Goal: Task Accomplishment & Management: Use online tool/utility

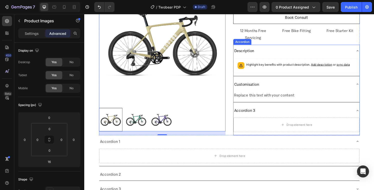
scroll to position [140, 0]
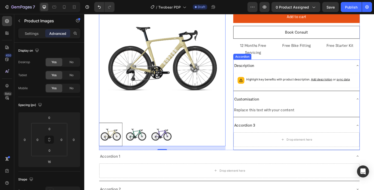
click at [251, 129] on p "Accordion 3" at bounding box center [251, 128] width 22 height 7
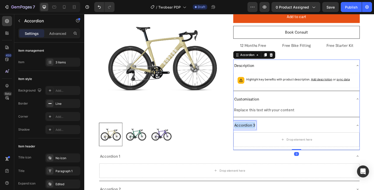
click at [251, 129] on p "Accordion 3" at bounding box center [251, 128] width 22 height 7
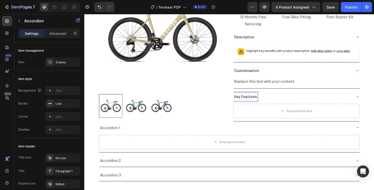
scroll to position [175, 0]
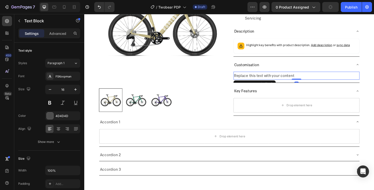
click at [271, 75] on div "Replace this text with your content" at bounding box center [304, 78] width 131 height 8
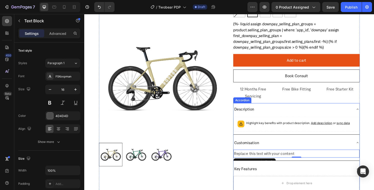
scroll to position [153, 0]
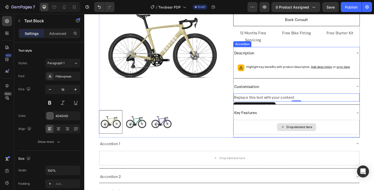
click at [261, 134] on div "Drop element here" at bounding box center [304, 130] width 131 height 15
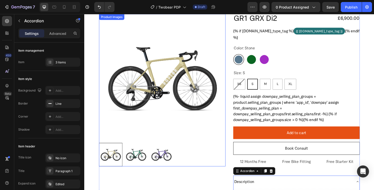
scroll to position [0, 0]
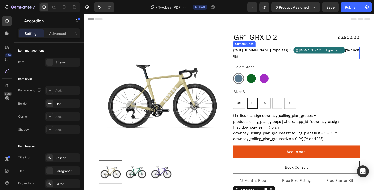
click at [301, 55] on span "{{ product.metafields.custom.bike_type_tag }}" at bounding box center [327, 51] width 53 height 7
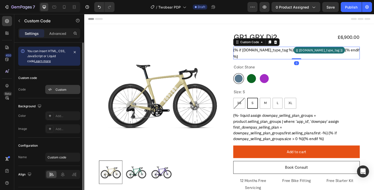
click at [56, 89] on div "Custom" at bounding box center [68, 89] width 24 height 5
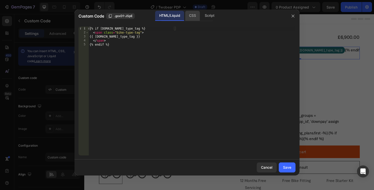
click at [201, 17] on div "CSS" at bounding box center [210, 16] width 18 height 10
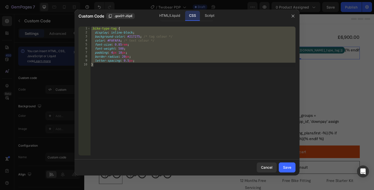
click at [125, 58] on div ".bike-type-tag { display : inline-block ; background-color : #217275 ; /* tag c…" at bounding box center [192, 95] width 205 height 137
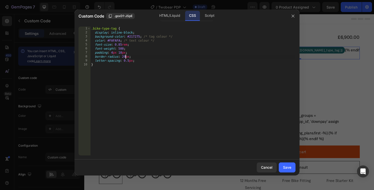
type textarea "border-radius: 2px;"
click at [287, 168] on div "Save" at bounding box center [287, 166] width 8 height 5
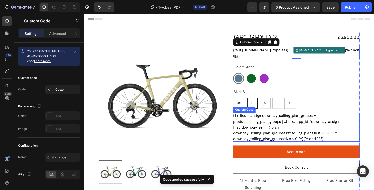
click at [297, 132] on div "{%- liquid assign downpay_selling_plan_groups = product.selling_plan_groups | w…" at bounding box center [304, 131] width 131 height 30
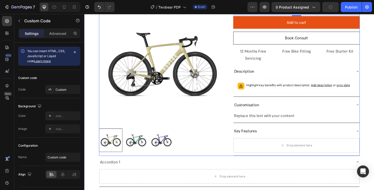
scroll to position [140, 0]
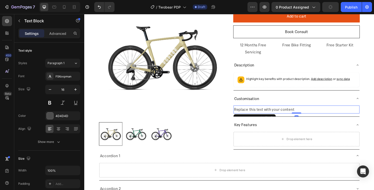
click at [260, 111] on div "Replace this text with your content" at bounding box center [304, 112] width 131 height 8
click at [250, 111] on div "Replace this text with your content" at bounding box center [304, 112] width 131 height 8
click at [250, 111] on p "Replace this text with your content" at bounding box center [304, 112] width 130 height 7
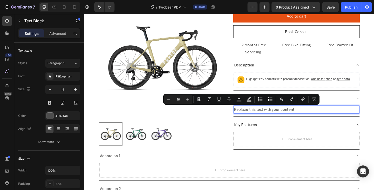
click at [271, 113] on p "Replace this text with your content" at bounding box center [304, 112] width 130 height 7
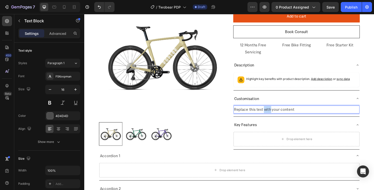
click at [271, 113] on p "Replace this text with your content" at bounding box center [304, 112] width 130 height 7
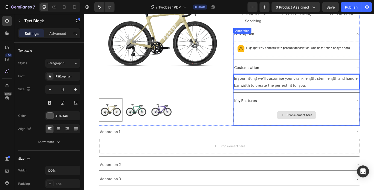
scroll to position [166, 0]
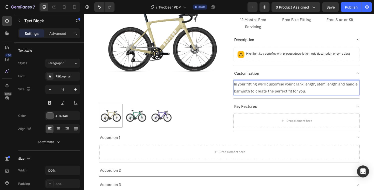
click at [241, 93] on p "In your fitting, we'll customise your crank length, stem length and handle bar …" at bounding box center [304, 90] width 130 height 15
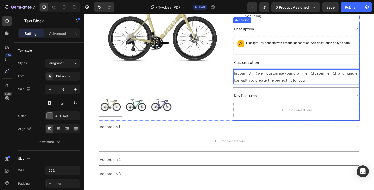
scroll to position [152, 0]
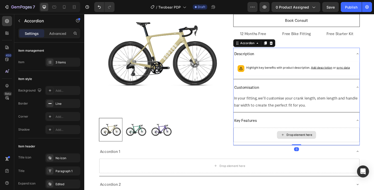
click at [271, 140] on div "Drop element here" at bounding box center [304, 138] width 131 height 15
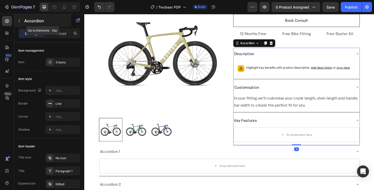
click at [20, 18] on button "button" at bounding box center [19, 21] width 8 height 8
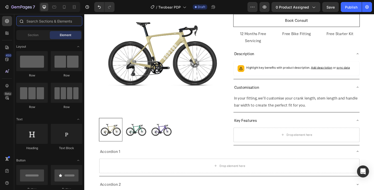
click at [51, 23] on input "text" at bounding box center [49, 21] width 66 height 10
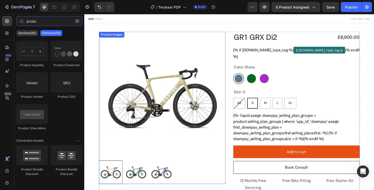
scroll to position [106, 0]
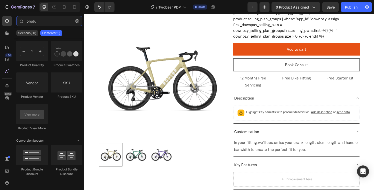
type input "produ"
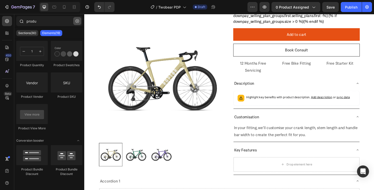
click at [78, 21] on icon "button" at bounding box center [78, 21] width 4 height 4
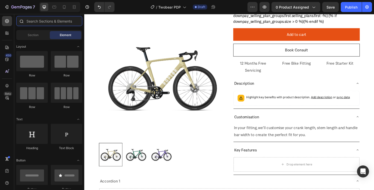
click at [58, 21] on input "text" at bounding box center [49, 21] width 66 height 10
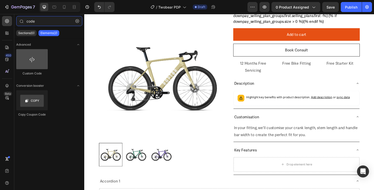
type input "code"
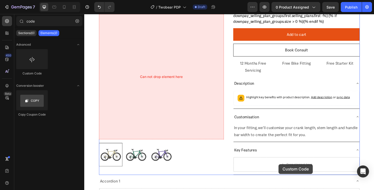
scroll to position [138, 0]
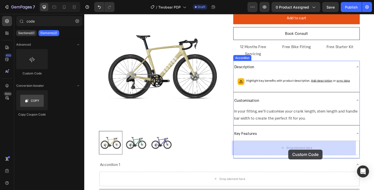
drag, startPoint x: 115, startPoint y: 75, endPoint x: 296, endPoint y: 154, distance: 197.7
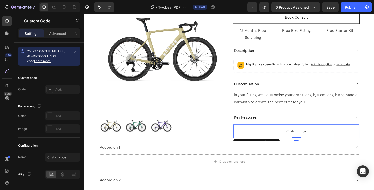
scroll to position [170, 0]
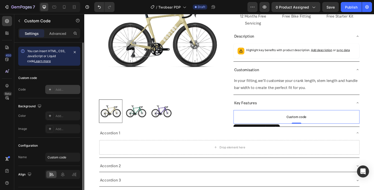
click at [56, 92] on div "Add..." at bounding box center [68, 89] width 24 height 5
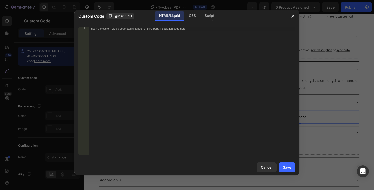
click at [161, 74] on div "Insert the custom Liquid code, add snippets, or third-party installation code h…" at bounding box center [192, 95] width 207 height 137
paste textarea "custom.key_features_list"
type textarea "custom.key_features_list"
paste textarea "{% endif %}"
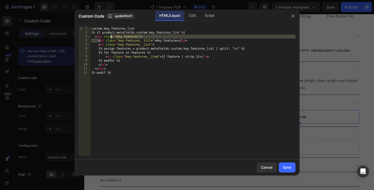
drag, startPoint x: 100, startPoint y: 40, endPoint x: 111, endPoint y: 38, distance: 11.9
click at [111, 38] on div "custom.key_features_list {% if product.metafields.custom.key_features_list %} <…" at bounding box center [192, 95] width 205 height 137
click at [109, 41] on div "custom.key_features_list {% if product.metafields.custom.key_features_list %} <…" at bounding box center [192, 95] width 205 height 137
type textarea "<h3 class="key-features__title">Key Features</h3>"
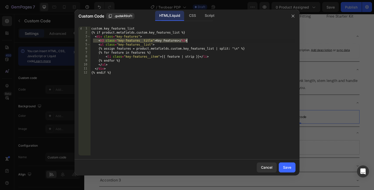
drag, startPoint x: 94, startPoint y: 40, endPoint x: 202, endPoint y: 41, distance: 108.4
click at [197, 41] on div "custom.key_features_list {% if product.metafields.custom.key_features_list %} <…" at bounding box center [192, 95] width 205 height 137
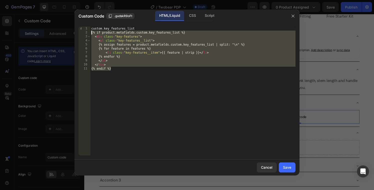
drag, startPoint x: 120, startPoint y: 75, endPoint x: 84, endPoint y: 33, distance: 55.5
click at [84, 33] on div "<div class="key-features"> 1 2 3 4 5 6 7 8 9 10 11 custom.key_features_list {% …" at bounding box center [187, 91] width 217 height 129
paste textarea "endif %}"
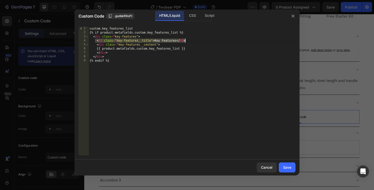
drag, startPoint x: 96, startPoint y: 42, endPoint x: 203, endPoint y: 42, distance: 107.6
click at [203, 42] on div "custom.key_features_list {% if product.metafields.custom.key_features_list %} <…" at bounding box center [192, 95] width 207 height 137
type textarea "<h3 class="key-features__title">Key Features</h3>"
type textarea "<div class="key-features">"
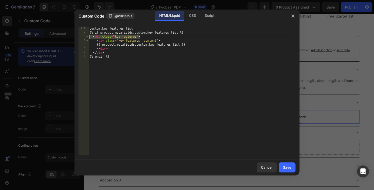
drag, startPoint x: 143, startPoint y: 37, endPoint x: 82, endPoint y: 36, distance: 61.8
click at [82, 36] on div "<div class="key-features"> 1 2 3 4 5 6 7 8 custom.key_features_list {% if produ…" at bounding box center [187, 91] width 217 height 129
drag, startPoint x: 111, startPoint y: 49, endPoint x: 82, endPoint y: 49, distance: 29.5
click at [82, 49] on div "<div class="key-features"> 1 2 3 4 5 6 7 8 custom.key_features_list {% if produ…" at bounding box center [187, 91] width 217 height 129
type textarea "</div>"
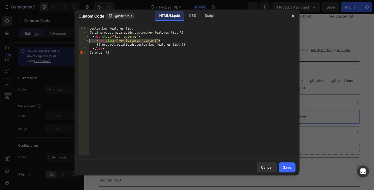
drag, startPoint x: 164, startPoint y: 40, endPoint x: 71, endPoint y: 41, distance: 92.6
click at [71, 41] on div "Custom Code .gudskR9oFt HTML/Liquid CSS Script {{ product.metafields.custom.key…" at bounding box center [187, 95] width 374 height 190
type textarea "<div class="key-features__content">"
click at [98, 40] on div "custom.key_features_list {% if product.metafields.custom.key_features_list %} <…" at bounding box center [192, 95] width 207 height 137
click at [131, 57] on div "custom.key_features_list {% if product.metafields.custom.key_features_list %} <…" at bounding box center [192, 95] width 207 height 137
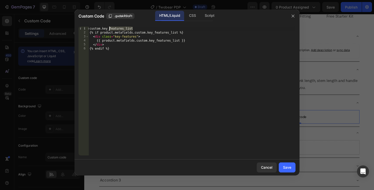
drag, startPoint x: 136, startPoint y: 29, endPoint x: 83, endPoint y: 29, distance: 53.3
click at [83, 29] on div "{% endif %} 1 2 3 4 5 6 custom.key_features_list {% if product.metafields.custo…" at bounding box center [187, 91] width 217 height 129
type textarea "custom.key_features_list"
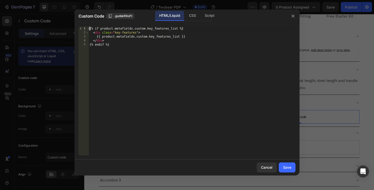
click at [180, 90] on div "{% if product.metafields.custom.key_features_list %} < div class = "key-feature…" at bounding box center [192, 95] width 207 height 137
type textarea "{% endif %}"
click at [291, 165] on div "Save" at bounding box center [287, 166] width 8 height 5
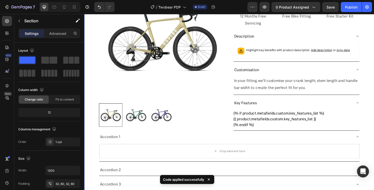
click at [371, 110] on div "Product Images GR1 GRX Di2 Product Title £6,900.00 Product Price Product Price …" at bounding box center [234, 29] width 300 height 350
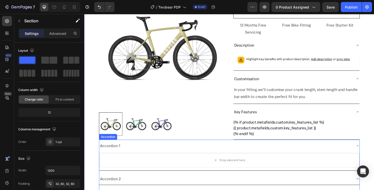
scroll to position [164, 0]
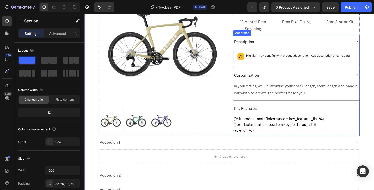
click at [240, 114] on p "Key Features" at bounding box center [251, 111] width 23 height 7
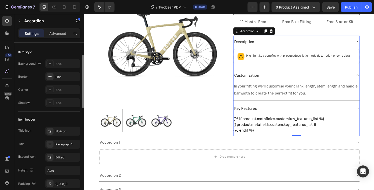
scroll to position [45, 0]
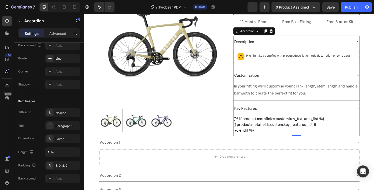
click at [247, 116] on div "Key Features" at bounding box center [304, 111] width 131 height 13
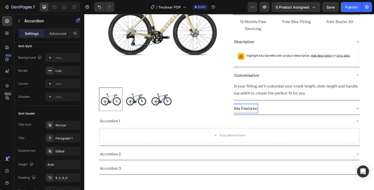
scroll to position [0, 0]
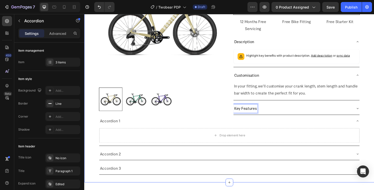
click at [370, 85] on div "Product Images GR1 GRX Di2 Product Title £6,900.00 Product Price Product Price …" at bounding box center [234, 24] width 300 height 328
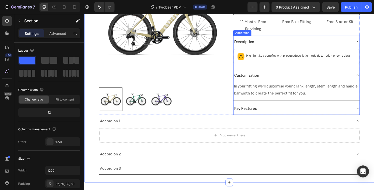
click at [309, 77] on div "Customisation" at bounding box center [300, 77] width 123 height 9
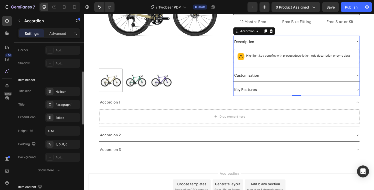
scroll to position [74, 0]
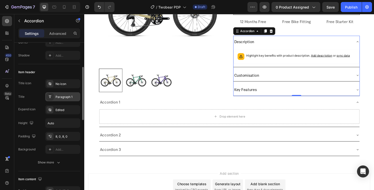
click at [51, 97] on icon at bounding box center [50, 97] width 4 height 4
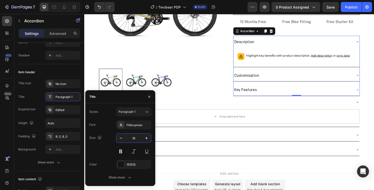
click at [134, 139] on input "16" at bounding box center [134, 137] width 17 height 9
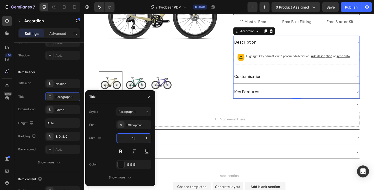
type input "18"
click at [63, 71] on div "Item header" at bounding box center [49, 72] width 62 height 8
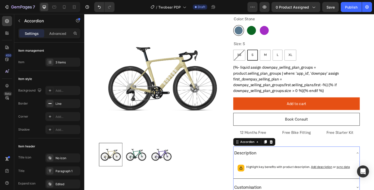
scroll to position [148, 0]
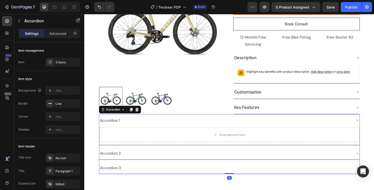
click at [109, 122] on div "Accordion 1" at bounding box center [111, 123] width 23 height 9
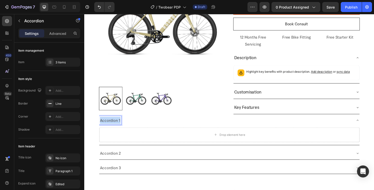
click at [109, 122] on p "Accordion 1" at bounding box center [110, 123] width 21 height 7
click at [115, 160] on p "Accordion 2" at bounding box center [111, 157] width 22 height 7
click at [110, 123] on p "Feautres" at bounding box center [108, 123] width 16 height 7
click at [112, 156] on p "Accordion 2" at bounding box center [111, 157] width 22 height 7
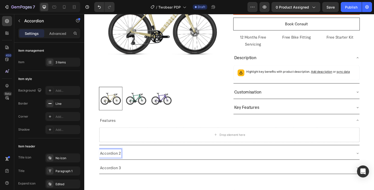
click at [112, 159] on p "Accordion 2" at bounding box center [111, 157] width 22 height 7
click at [109, 172] on p "Accordion 3" at bounding box center [111, 172] width 22 height 7
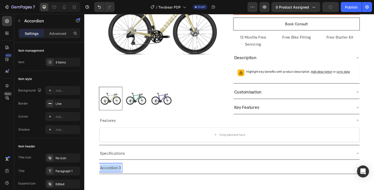
click at [109, 172] on p "Accordion 3" at bounding box center [111, 172] width 22 height 7
click at [172, 173] on div "Geometry" at bounding box center [231, 172] width 262 height 9
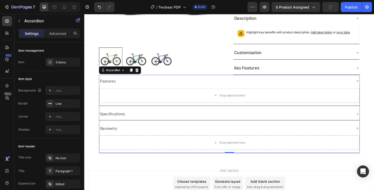
scroll to position [203, 0]
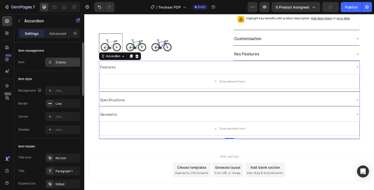
click at [48, 61] on icon at bounding box center [50, 62] width 4 height 4
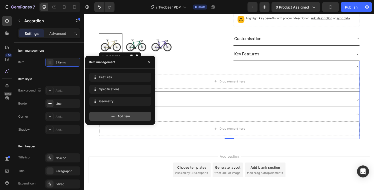
click at [115, 118] on icon at bounding box center [113, 116] width 5 height 5
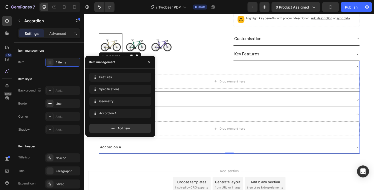
click at [117, 149] on div "Accordion 4" at bounding box center [111, 151] width 23 height 9
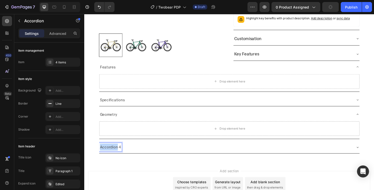
click at [117, 149] on p "Accordion 4" at bounding box center [111, 151] width 22 height 7
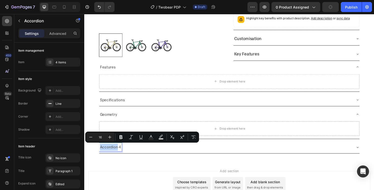
click at [117, 149] on p "Accordion 4" at bounding box center [111, 151] width 22 height 7
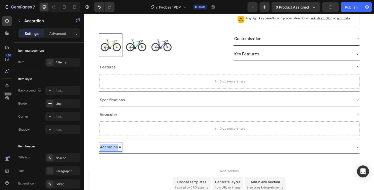
click at [117, 149] on p "Accordion 4" at bounding box center [111, 151] width 22 height 7
click at [102, 151] on p "size guide" at bounding box center [109, 151] width 18 height 7
click at [111, 150] on p "Size guide" at bounding box center [109, 151] width 18 height 7
click at [144, 118] on div "Geometry" at bounding box center [231, 117] width 262 height 9
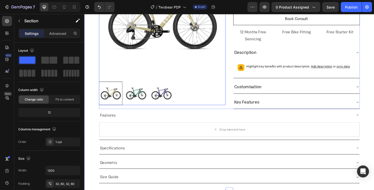
scroll to position [189, 0]
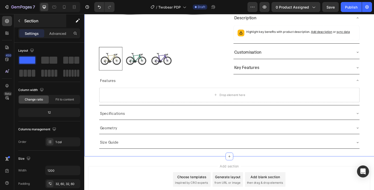
click at [32, 21] on p "Section" at bounding box center [44, 21] width 41 height 6
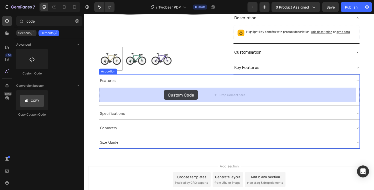
drag, startPoint x: 116, startPoint y: 78, endPoint x: 167, endPoint y: 93, distance: 52.9
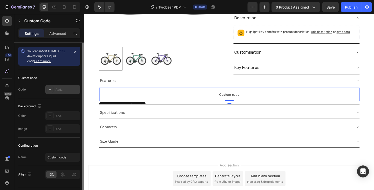
click at [47, 89] on div at bounding box center [50, 89] width 7 height 7
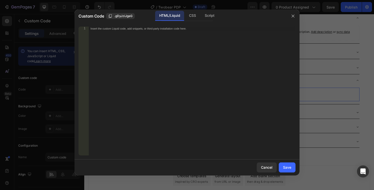
click at [154, 77] on div "Insert the custom Liquid code, add snippets, or third-party installation code h…" at bounding box center [192, 95] width 207 height 137
paste textarea "{% endif %}"
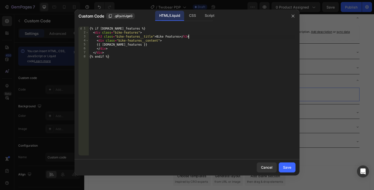
click at [193, 36] on div "{% if product.metafields.custom.bike_features %} < div class = "bike-features" …" at bounding box center [192, 95] width 207 height 137
click at [157, 52] on div "{% if product.metafields.custom.bike_features %} < div class = "bike-features" …" at bounding box center [192, 95] width 207 height 137
click at [157, 57] on div "{% if product.metafields.custom.bike_features %} < div class = "bike-features" …" at bounding box center [192, 95] width 207 height 137
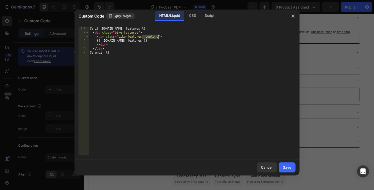
drag, startPoint x: 142, startPoint y: 38, endPoint x: 158, endPoint y: 37, distance: 15.8
click at [158, 37] on div "{% if product.metafields.custom.bike_features %} < div class = "bike-features" …" at bounding box center [192, 95] width 207 height 137
click at [170, 68] on div "{% if product.metafields.custom.bike_features %} < div class = "bike-features" …" at bounding box center [192, 95] width 207 height 137
click at [159, 75] on div "{% if product.metafields.custom.bike_features %} < div class = "bike-features" …" at bounding box center [192, 95] width 207 height 137
click at [99, 28] on div "{% if product.metafields.custom.bike_features %} < div class = "bike-features" …" at bounding box center [192, 95] width 207 height 137
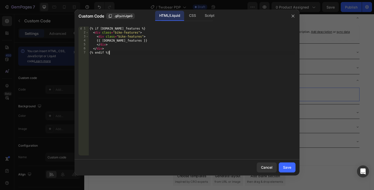
click at [129, 55] on div "{% if product.metafields.custom.bike_features %} < div class = "bike-features" …" at bounding box center [192, 95] width 207 height 137
type textarea "{% endif %}"
click at [288, 164] on div "Save" at bounding box center [287, 166] width 8 height 5
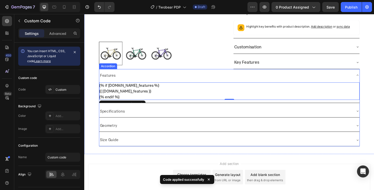
scroll to position [173, 0]
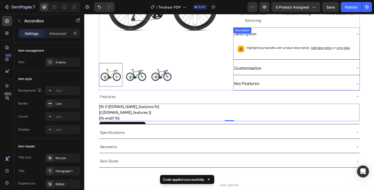
click at [247, 71] on p "Customisation" at bounding box center [254, 70] width 28 height 8
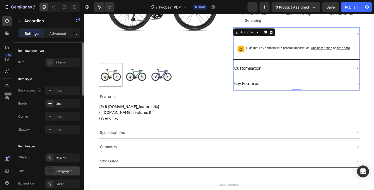
click at [61, 173] on div "Paragraph 1" at bounding box center [68, 171] width 24 height 5
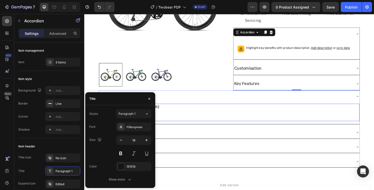
click at [203, 113] on div "{{ product.metafields.custom.bike_features }}" at bounding box center [235, 116] width 270 height 6
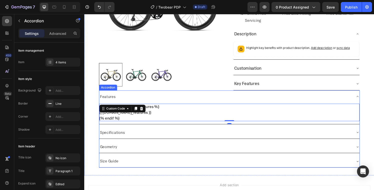
click at [104, 103] on div "Features" at bounding box center [109, 99] width 18 height 9
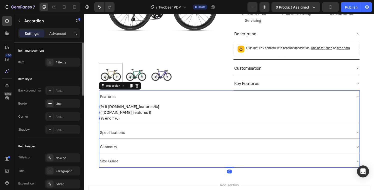
scroll to position [20, 0]
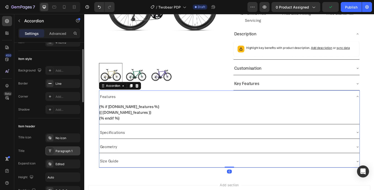
click at [51, 151] on icon at bounding box center [50, 151] width 4 height 4
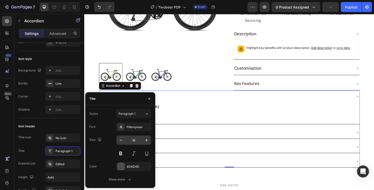
click at [137, 141] on input "16" at bounding box center [134, 139] width 17 height 9
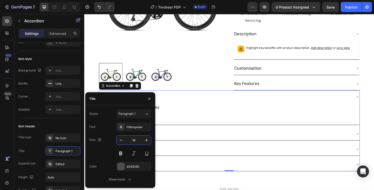
type input "18"
click at [150, 97] on icon "button" at bounding box center [149, 99] width 4 height 4
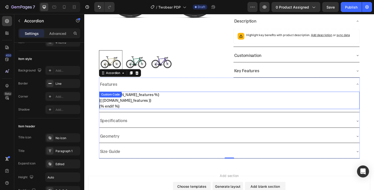
scroll to position [193, 0]
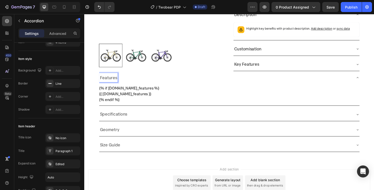
click at [109, 80] on p "Features" at bounding box center [109, 80] width 18 height 8
click at [65, 150] on div "Paragraph 1" at bounding box center [68, 151] width 24 height 5
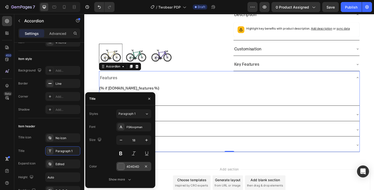
click at [120, 165] on div at bounding box center [121, 166] width 7 height 7
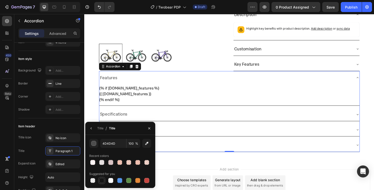
click at [103, 179] on div at bounding box center [101, 180] width 5 height 5
type input "151515"
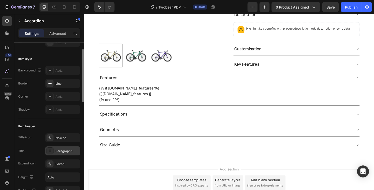
click at [64, 151] on div "Paragraph 1" at bounding box center [68, 151] width 24 height 5
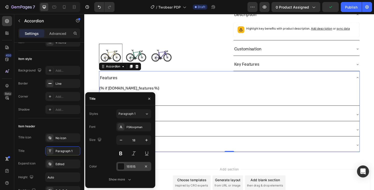
click at [121, 168] on div at bounding box center [121, 166] width 7 height 7
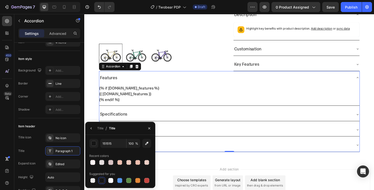
click at [203, 73] on div "Features" at bounding box center [235, 80] width 270 height 14
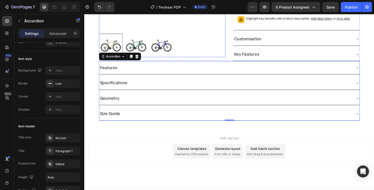
scroll to position [205, 0]
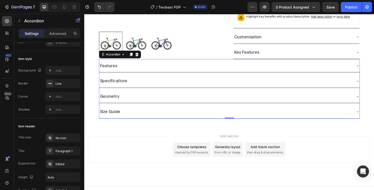
click at [177, 83] on div "Specifications" at bounding box center [231, 83] width 262 height 10
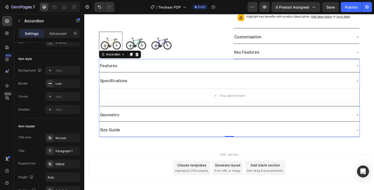
click at [170, 86] on div "Specifications" at bounding box center [231, 83] width 262 height 10
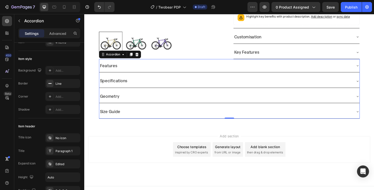
click at [172, 66] on div "Features" at bounding box center [231, 68] width 262 height 10
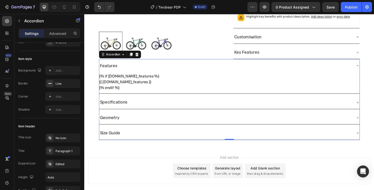
click at [171, 67] on div "Features" at bounding box center [231, 68] width 262 height 10
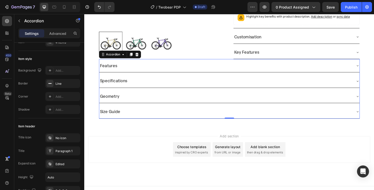
click at [167, 84] on div "Specifications" at bounding box center [231, 83] width 262 height 10
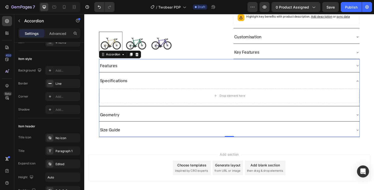
click at [167, 84] on div "Specifications" at bounding box center [231, 83] width 262 height 10
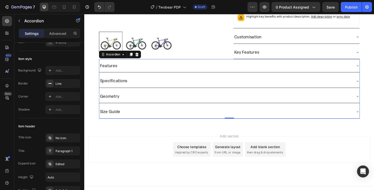
click at [169, 82] on div "Specifications" at bounding box center [231, 83] width 262 height 10
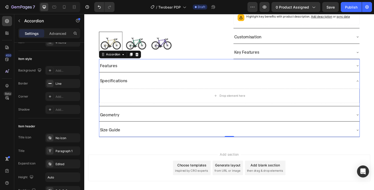
click at [172, 66] on div "Features" at bounding box center [231, 68] width 262 height 10
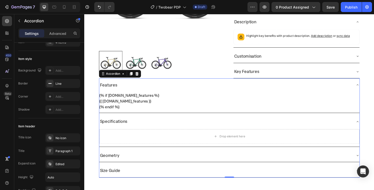
scroll to position [188, 0]
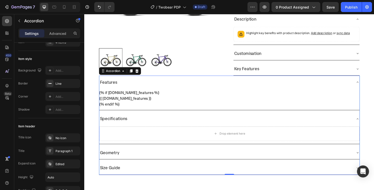
click at [158, 119] on div "Specifications" at bounding box center [231, 122] width 262 height 10
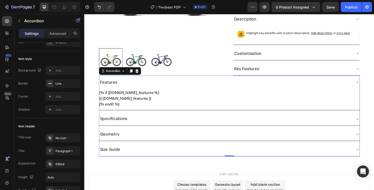
click at [159, 118] on div "Specifications" at bounding box center [231, 122] width 262 height 10
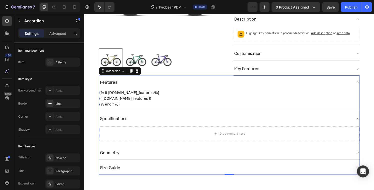
scroll to position [204, 0]
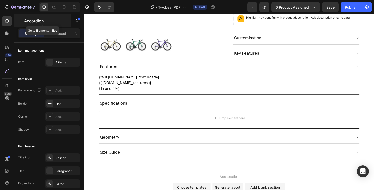
click at [20, 25] on div "Accordion" at bounding box center [42, 20] width 57 height 13
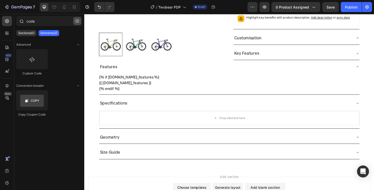
click at [80, 23] on button "button" at bounding box center [77, 21] width 8 height 8
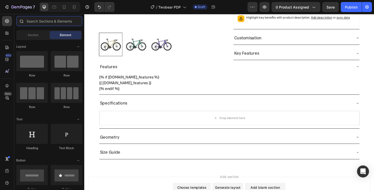
click at [45, 22] on input "text" at bounding box center [49, 21] width 66 height 10
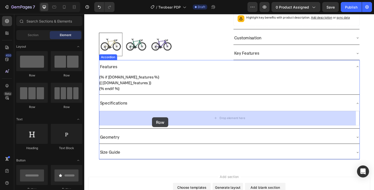
drag, startPoint x: 149, startPoint y: 75, endPoint x: 155, endPoint y: 121, distance: 45.9
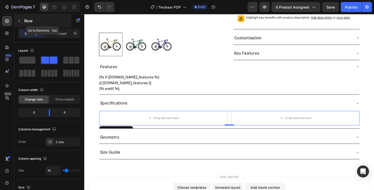
click at [20, 20] on icon "button" at bounding box center [19, 21] width 4 height 4
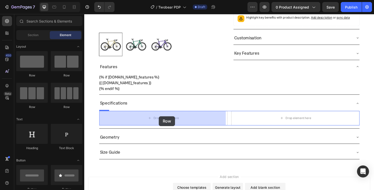
drag, startPoint x: 148, startPoint y: 81, endPoint x: 162, endPoint y: 120, distance: 41.3
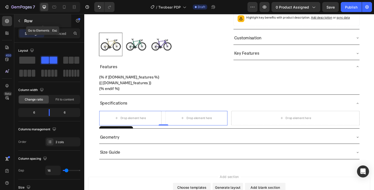
click at [20, 21] on icon "button" at bounding box center [19, 21] width 4 height 4
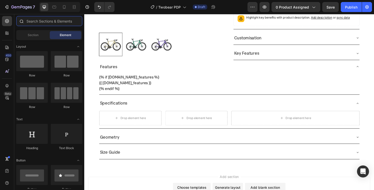
click at [44, 23] on input "text" at bounding box center [49, 21] width 66 height 10
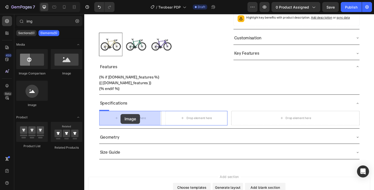
drag, startPoint x: 154, startPoint y: 85, endPoint x: 122, endPoint y: 120, distance: 47.1
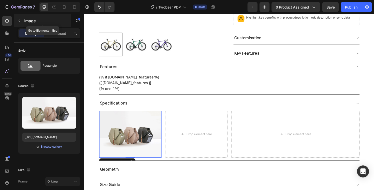
click at [21, 24] on button "button" at bounding box center [19, 21] width 8 height 8
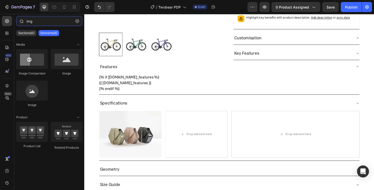
click at [31, 25] on input "img" at bounding box center [49, 21] width 66 height 10
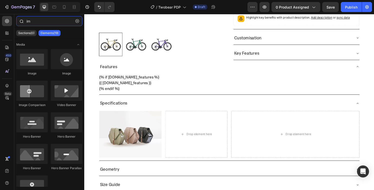
type input "i"
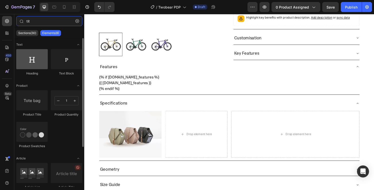
type input "tit"
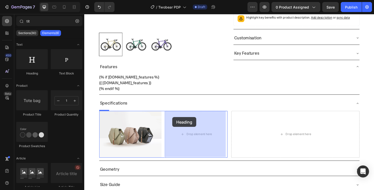
drag, startPoint x: 120, startPoint y: 74, endPoint x: 175, endPoint y: 121, distance: 72.7
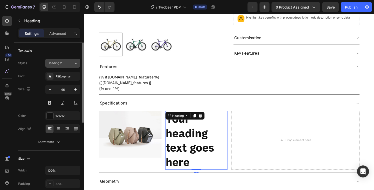
click at [59, 63] on span "Heading 2" at bounding box center [55, 63] width 14 height 5
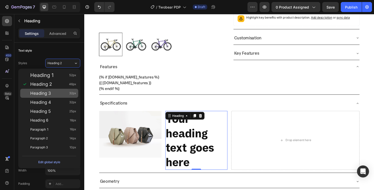
click at [49, 92] on span "Heading 3" at bounding box center [40, 93] width 21 height 5
type input "32"
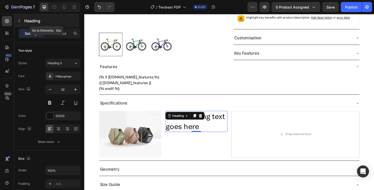
click at [23, 21] on button "button" at bounding box center [19, 21] width 8 height 8
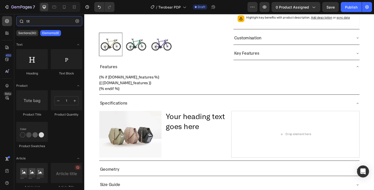
click at [47, 26] on input "tit" at bounding box center [49, 21] width 66 height 10
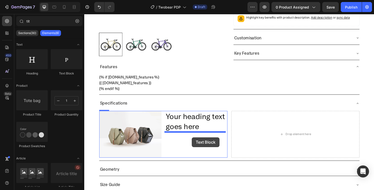
drag, startPoint x: 149, startPoint y: 77, endPoint x: 196, endPoint y: 141, distance: 79.5
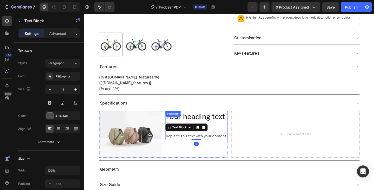
click at [179, 118] on div "Heading" at bounding box center [176, 117] width 14 height 5
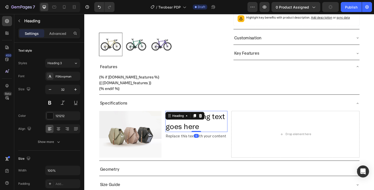
click at [222, 128] on h2 "Your heading text goes here" at bounding box center [200, 125] width 65 height 22
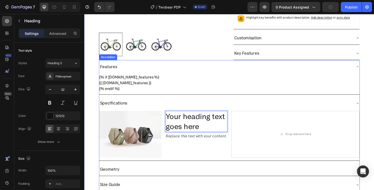
scroll to position [265, 0]
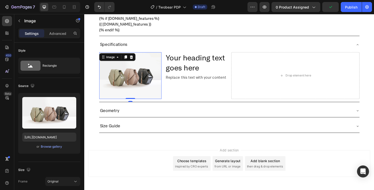
click at [155, 79] on img at bounding box center [132, 77] width 65 height 48
click at [20, 21] on icon "button" at bounding box center [19, 21] width 4 height 4
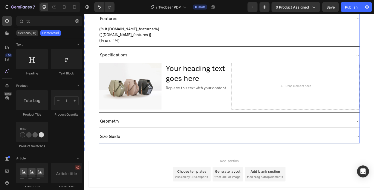
scroll to position [248, 0]
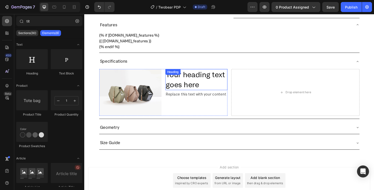
click at [177, 87] on p "Your heading text goes here" at bounding box center [201, 81] width 64 height 21
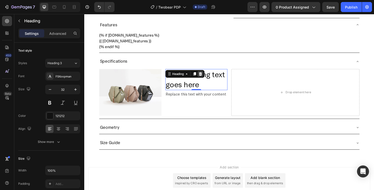
click at [204, 78] on div at bounding box center [204, 76] width 6 height 6
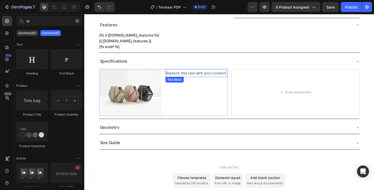
click at [202, 76] on div "Replace this text with your content" at bounding box center [200, 75] width 65 height 8
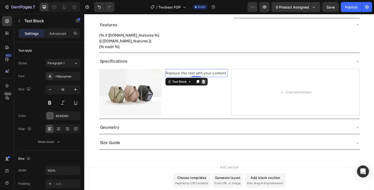
click at [206, 82] on icon at bounding box center [208, 84] width 4 height 4
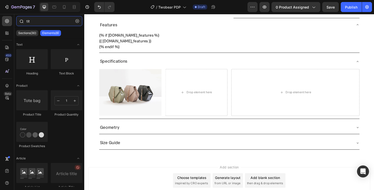
click at [41, 20] on input "tit" at bounding box center [49, 21] width 66 height 10
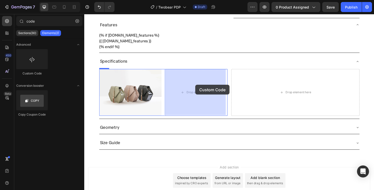
drag, startPoint x: 108, startPoint y: 70, endPoint x: 199, endPoint y: 87, distance: 92.7
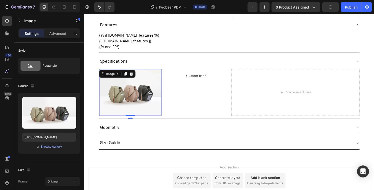
click at [145, 106] on img at bounding box center [132, 95] width 65 height 48
click at [134, 77] on icon at bounding box center [133, 76] width 4 height 4
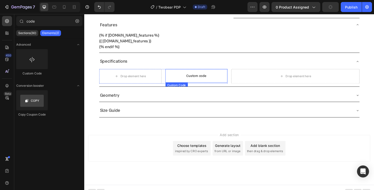
click at [192, 76] on span "Custom code" at bounding box center [200, 78] width 65 height 6
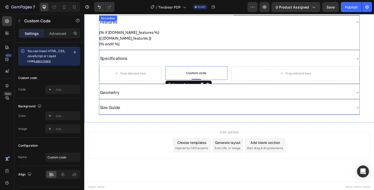
scroll to position [252, 0]
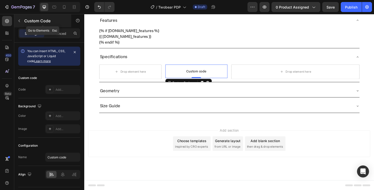
click at [20, 23] on icon "button" at bounding box center [19, 21] width 4 height 4
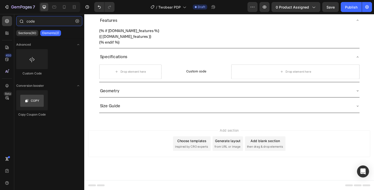
click at [35, 22] on input "code" at bounding box center [49, 21] width 66 height 10
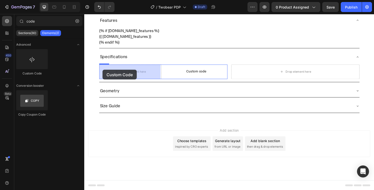
drag, startPoint x: 137, startPoint y: 82, endPoint x: 103, endPoint y: 72, distance: 35.5
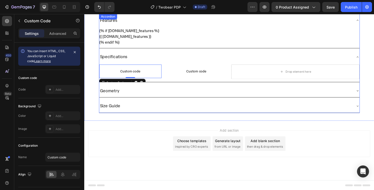
click at [168, 60] on div "Specifications" at bounding box center [231, 58] width 262 height 10
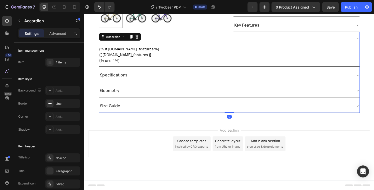
click at [157, 75] on div "Specifications" at bounding box center [231, 77] width 262 height 10
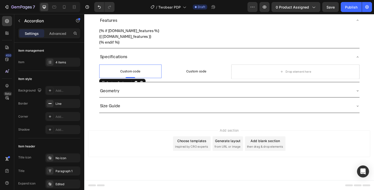
click at [154, 72] on span "Custom code" at bounding box center [132, 73] width 65 height 6
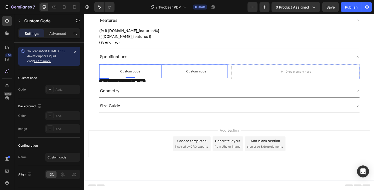
click at [164, 75] on div "Custom code Custom Code 0 Custom code Custom Code Row" at bounding box center [166, 73] width 133 height 14
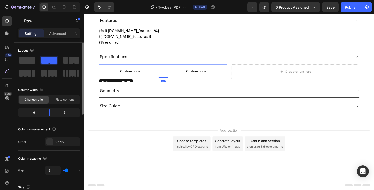
scroll to position [30, 0]
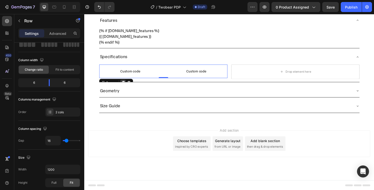
click at [124, 83] on icon at bounding box center [124, 85] width 3 height 4
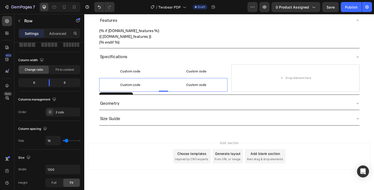
click at [121, 95] on div "Row" at bounding box center [117, 99] width 35 height 8
click at [121, 96] on div at bounding box center [124, 99] width 6 height 6
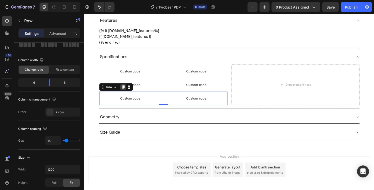
click at [123, 91] on icon at bounding box center [124, 89] width 4 height 4
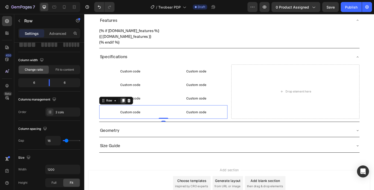
click at [125, 102] on icon at bounding box center [124, 104] width 3 height 4
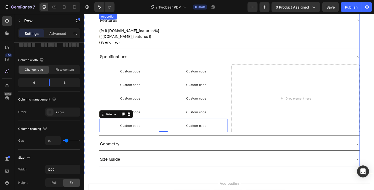
click at [161, 57] on div "Specifications" at bounding box center [231, 58] width 262 height 10
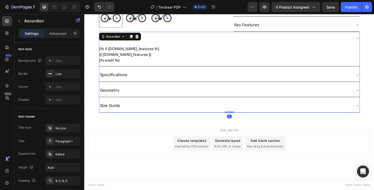
scroll to position [0, 0]
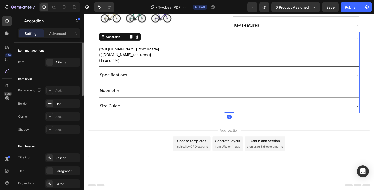
click at [155, 74] on div "Specifications" at bounding box center [231, 77] width 262 height 10
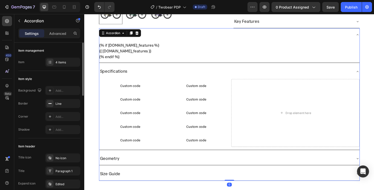
scroll to position [252, 0]
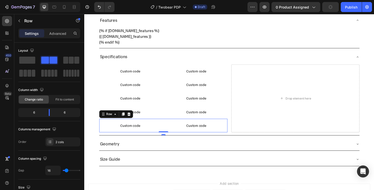
click at [164, 126] on div "Custom code Custom Code Custom code Custom Code Row 0" at bounding box center [166, 129] width 133 height 14
click at [126, 117] on icon at bounding box center [124, 118] width 3 height 4
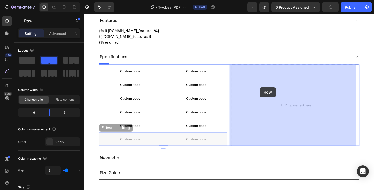
drag, startPoint x: 104, startPoint y: 131, endPoint x: 266, endPoint y: 90, distance: 167.9
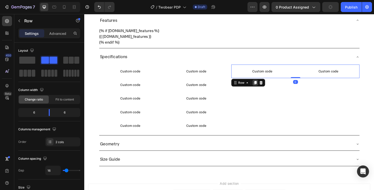
click at [261, 85] on icon at bounding box center [261, 85] width 3 height 4
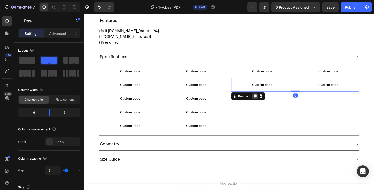
click at [260, 98] on icon at bounding box center [261, 99] width 3 height 4
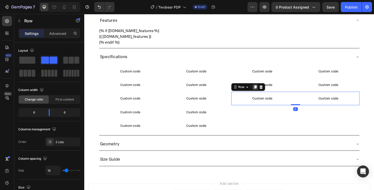
click at [261, 90] on icon at bounding box center [261, 89] width 4 height 4
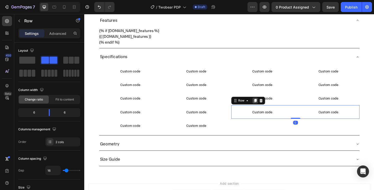
click at [261, 103] on icon at bounding box center [261, 104] width 3 height 4
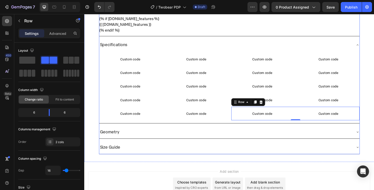
scroll to position [262, 0]
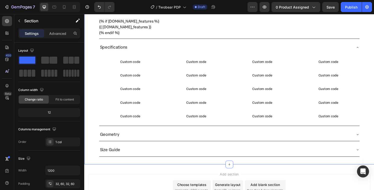
scroll to position [266, 0]
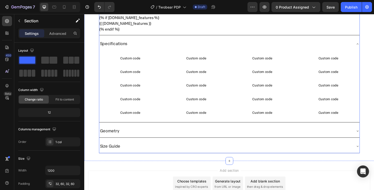
click at [183, 44] on div "Specifications" at bounding box center [231, 45] width 262 height 10
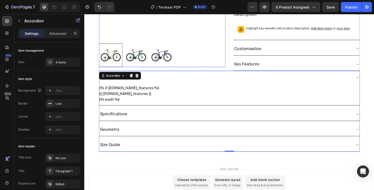
scroll to position [233, 0]
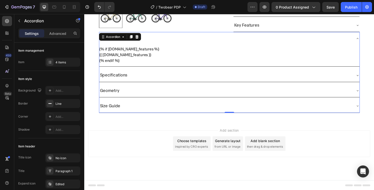
click at [150, 93] on div "Geometry" at bounding box center [231, 93] width 262 height 10
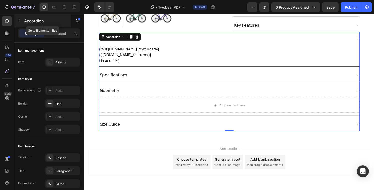
click at [21, 18] on button "button" at bounding box center [19, 21] width 8 height 8
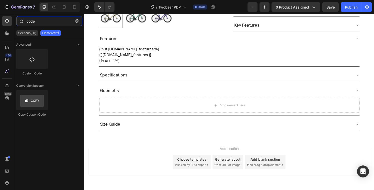
click at [31, 23] on input "code" at bounding box center [49, 21] width 66 height 10
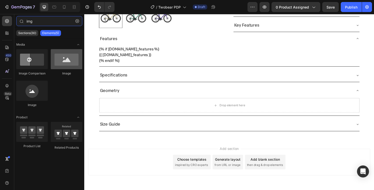
type input "img"
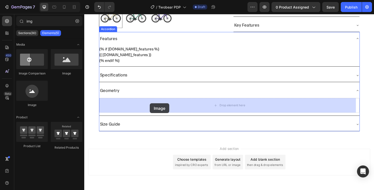
drag, startPoint x: 144, startPoint y: 75, endPoint x: 152, endPoint y: 106, distance: 32.0
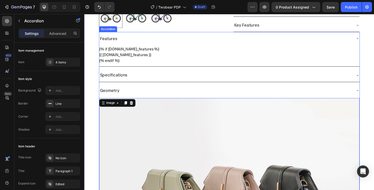
click at [247, 98] on div "Geometry" at bounding box center [235, 93] width 270 height 14
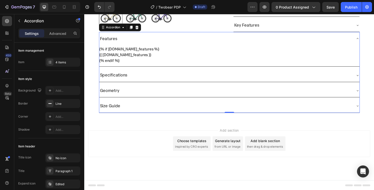
click at [114, 140] on div "Add section Choose templates inspired by CRO experts Generate layout from URL o…" at bounding box center [234, 148] width 292 height 28
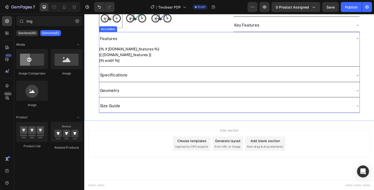
click at [134, 91] on div "Geometry" at bounding box center [231, 93] width 262 height 10
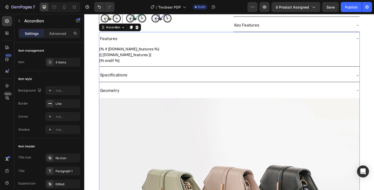
click at [144, 92] on div "Geometry" at bounding box center [231, 93] width 262 height 10
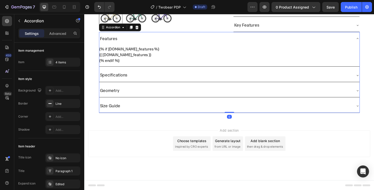
click at [149, 108] on div "Size Guide" at bounding box center [231, 109] width 262 height 10
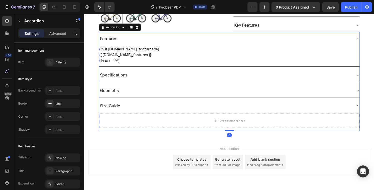
scroll to position [252, 0]
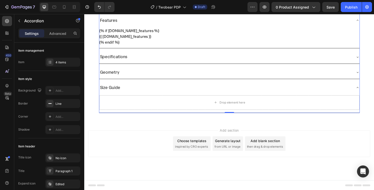
click at [150, 88] on div "Size Guide" at bounding box center [231, 90] width 262 height 10
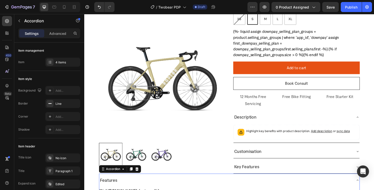
scroll to position [233, 0]
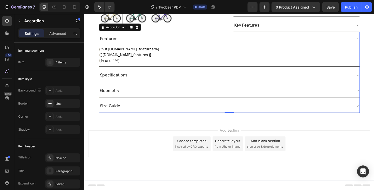
click at [159, 96] on div "Geometry" at bounding box center [231, 93] width 262 height 10
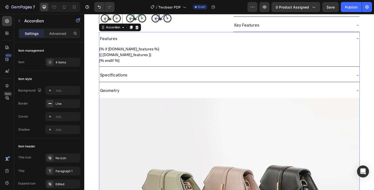
click at [166, 90] on div "Geometry" at bounding box center [231, 93] width 262 height 10
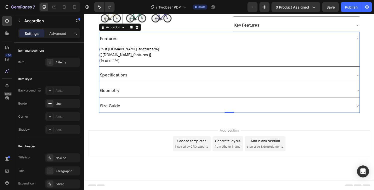
click at [133, 105] on div "Size Guide" at bounding box center [231, 109] width 262 height 10
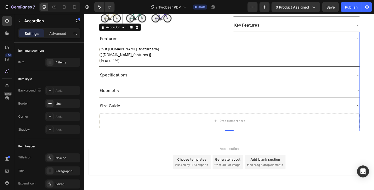
click at [126, 92] on div "Geometry" at bounding box center [231, 93] width 262 height 10
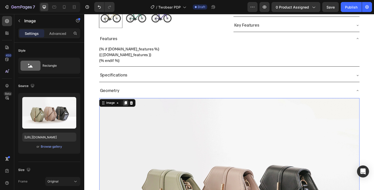
click at [126, 105] on icon at bounding box center [127, 106] width 3 height 4
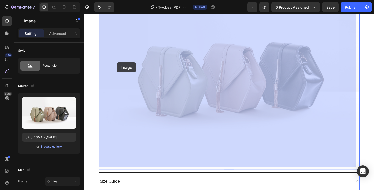
scroll to position [639, 0]
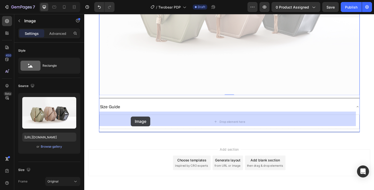
drag, startPoint x: 103, startPoint y: 24, endPoint x: 133, endPoint y: 120, distance: 100.5
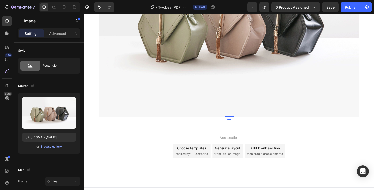
scroll to position [504, 0]
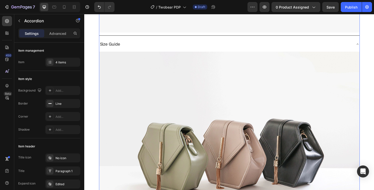
click at [165, 41] on div "Size Guide" at bounding box center [231, 45] width 262 height 10
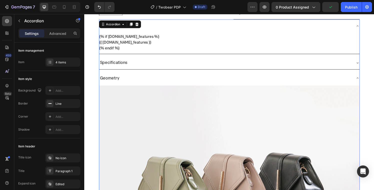
scroll to position [246, 0]
click at [140, 80] on div "Geometry" at bounding box center [231, 81] width 262 height 10
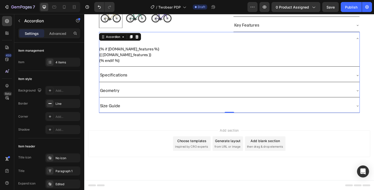
click at [147, 75] on div "Specifications" at bounding box center [231, 77] width 262 height 10
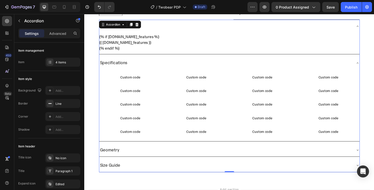
click at [146, 64] on div "Specifications" at bounding box center [231, 65] width 262 height 10
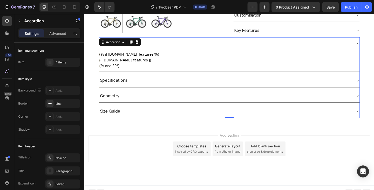
scroll to position [215, 0]
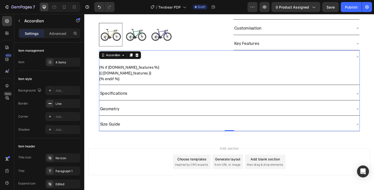
click at [197, 56] on div "Features" at bounding box center [231, 58] width 262 height 10
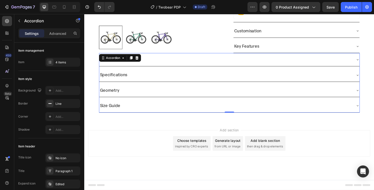
scroll to position [211, 0]
click at [118, 153] on div "Add section Choose templates inspired by CRO experts Generate layout from URL o…" at bounding box center [234, 148] width 292 height 28
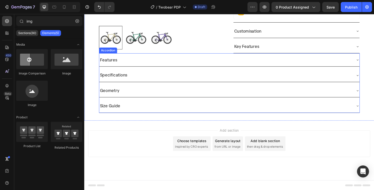
click at [157, 63] on div "Features" at bounding box center [231, 62] width 262 height 10
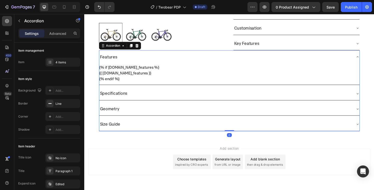
click at [161, 58] on div "Features" at bounding box center [231, 58] width 262 height 10
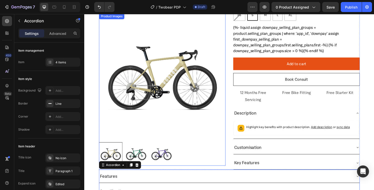
scroll to position [117, 0]
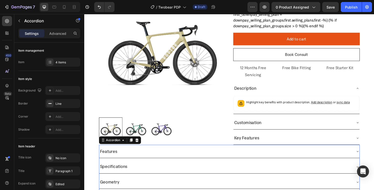
click at [144, 154] on div "Features" at bounding box center [231, 156] width 262 height 10
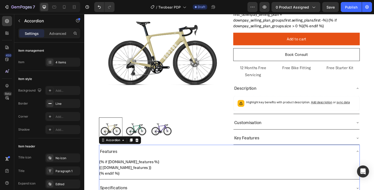
scroll to position [177, 0]
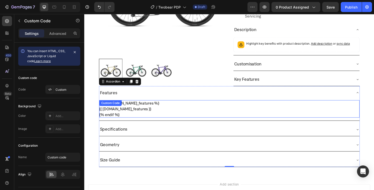
click at [137, 108] on div "{% if product.metafields.custom.bike_features %} {{ product.metafields.custom.b…" at bounding box center [235, 112] width 270 height 18
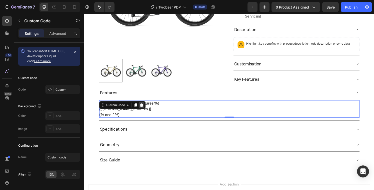
click at [143, 108] on icon at bounding box center [143, 108] width 3 height 4
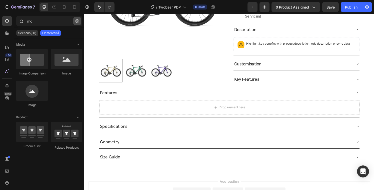
click at [78, 21] on icon "button" at bounding box center [78, 21] width 4 height 4
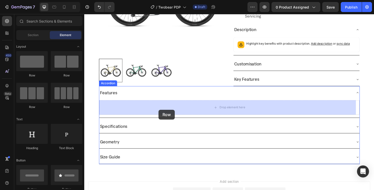
drag, startPoint x: 125, startPoint y: 112, endPoint x: 161, endPoint y: 113, distance: 36.8
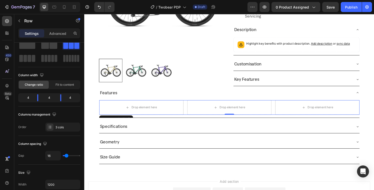
scroll to position [0, 0]
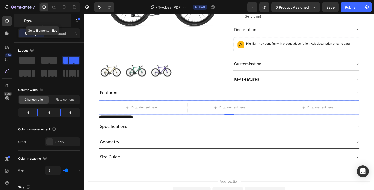
click at [17, 20] on icon "button" at bounding box center [19, 21] width 4 height 4
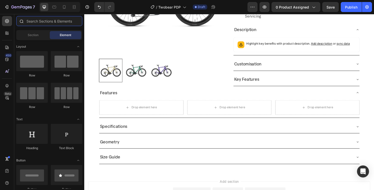
click at [40, 23] on input "text" at bounding box center [49, 21] width 66 height 10
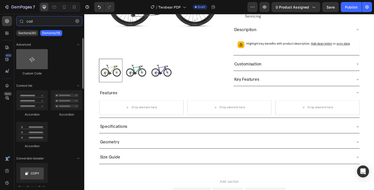
type input "cod"
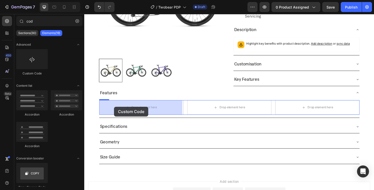
drag, startPoint x: 120, startPoint y: 74, endPoint x: 118, endPoint y: 110, distance: 35.3
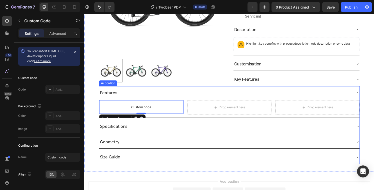
scroll to position [192, 0]
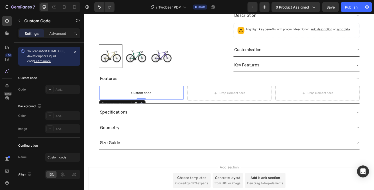
click at [146, 90] on p "Custom code" at bounding box center [143, 95] width 87 height 14
click at [138, 104] on div at bounding box center [137, 107] width 6 height 6
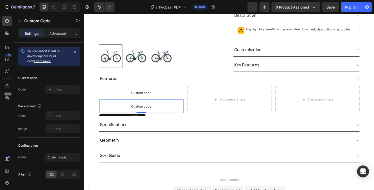
click at [138, 119] on div at bounding box center [137, 121] width 6 height 6
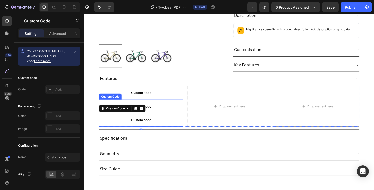
click at [174, 105] on p "Custom code" at bounding box center [143, 109] width 87 height 14
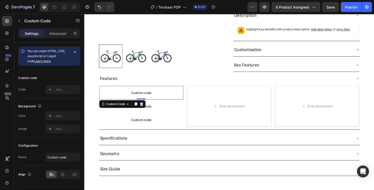
click at [174, 92] on span "Custom code" at bounding box center [143, 95] width 87 height 6
click at [170, 104] on p "Custom code" at bounding box center [143, 109] width 87 height 14
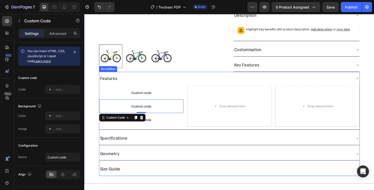
click at [188, 76] on div "Features" at bounding box center [231, 81] width 262 height 10
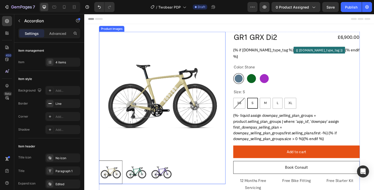
scroll to position [6, 0]
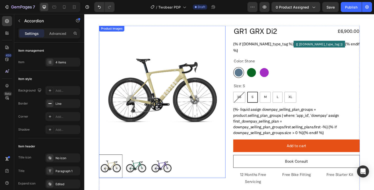
click at [129, 163] on img at bounding box center [138, 171] width 24 height 24
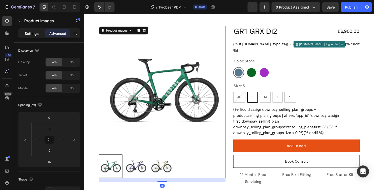
click at [40, 31] on div "Settings" at bounding box center [31, 33] width 25 height 8
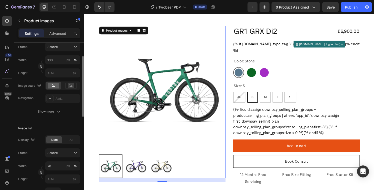
scroll to position [70, 0]
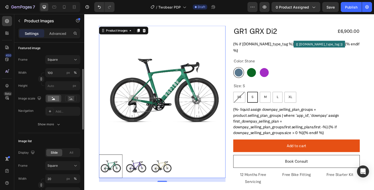
click at [134, 165] on img at bounding box center [138, 171] width 24 height 24
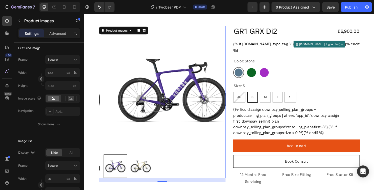
click at [150, 166] on div at bounding box center [164, 171] width 131 height 24
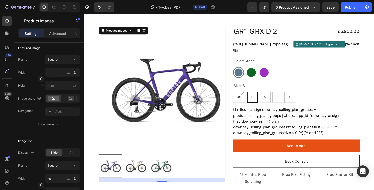
click at [135, 170] on img at bounding box center [138, 171] width 24 height 24
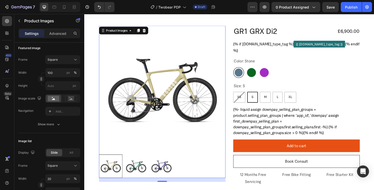
click at [131, 166] on img at bounding box center [138, 171] width 24 height 24
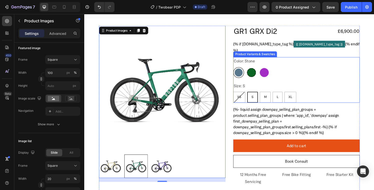
click at [257, 76] on div at bounding box center [257, 74] width 9 height 9
click at [252, 69] on input "Forest Green Forest Green" at bounding box center [252, 69] width 0 height 0
radio input "true"
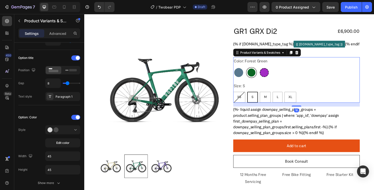
scroll to position [0, 0]
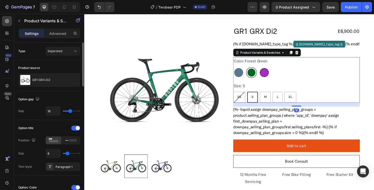
click at [267, 74] on div at bounding box center [270, 74] width 9 height 9
click at [265, 69] on input "Purple Purple" at bounding box center [265, 69] width 0 height 0
radio input "true"
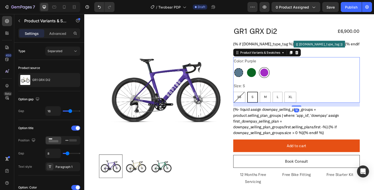
click at [242, 73] on div at bounding box center [244, 74] width 9 height 9
click at [239, 69] on input "Stone Stone" at bounding box center [238, 69] width 0 height 0
radio input "true"
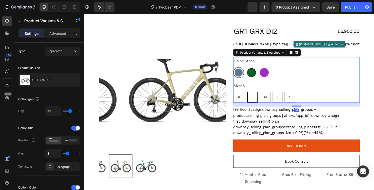
click at [255, 73] on div at bounding box center [257, 74] width 9 height 9
click at [252, 69] on input "Forest Green Forest Green" at bounding box center [252, 69] width 0 height 0
radio input "true"
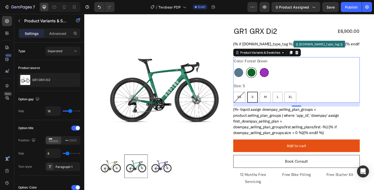
click at [267, 73] on div at bounding box center [270, 74] width 9 height 9
click at [265, 69] on input "Purple Purple" at bounding box center [265, 69] width 0 height 0
radio input "true"
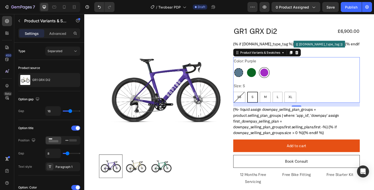
click at [240, 75] on div at bounding box center [244, 74] width 9 height 9
click at [239, 69] on input "Stone Stone" at bounding box center [238, 69] width 0 height 0
radio input "true"
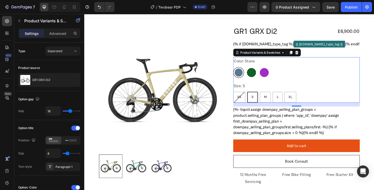
click at [254, 76] on div at bounding box center [257, 74] width 9 height 9
click at [252, 69] on input "Forest Green Forest Green" at bounding box center [252, 69] width 0 height 0
radio input "true"
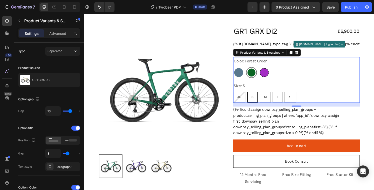
click at [270, 74] on div at bounding box center [270, 74] width 9 height 9
click at [265, 69] on input "Purple Purple" at bounding box center [265, 69] width 0 height 0
radio input "true"
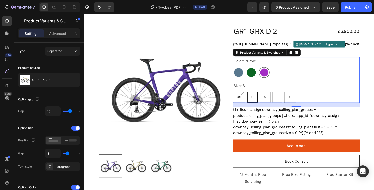
click at [247, 71] on div at bounding box center [244, 74] width 11 height 11
click at [239, 69] on input "Stone Stone" at bounding box center [238, 69] width 0 height 0
radio input "true"
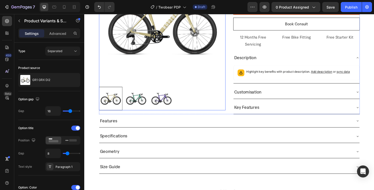
scroll to position [164, 0]
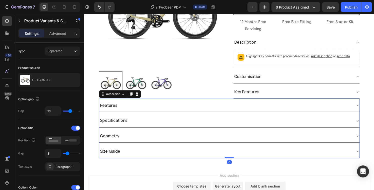
click at [123, 109] on div "Features" at bounding box center [231, 108] width 262 height 10
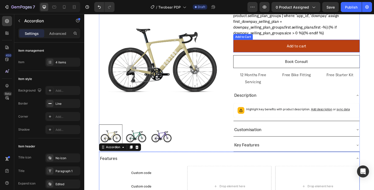
scroll to position [117, 0]
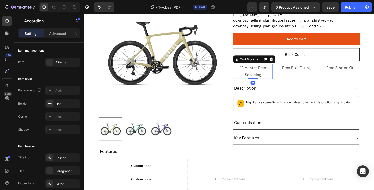
click at [257, 77] on p "12 Months Free Servicing" at bounding box center [259, 73] width 40 height 15
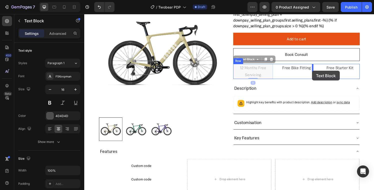
drag, startPoint x: 242, startPoint y: 62, endPoint x: 320, endPoint y: 73, distance: 79.5
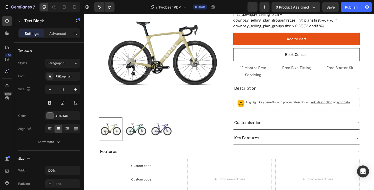
click at [256, 75] on p "12 Months Free Servicing" at bounding box center [259, 73] width 40 height 15
click at [277, 76] on div "12 Months Free Servicing Text Block Free Bike Fitting Text Block Free Starter K…" at bounding box center [304, 74] width 131 height 16
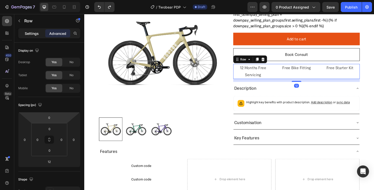
click at [39, 34] on div "Settings" at bounding box center [31, 33] width 25 height 8
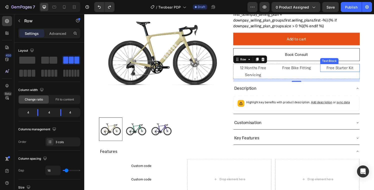
click at [331, 73] on p "Free Starter Kit" at bounding box center [349, 69] width 40 height 7
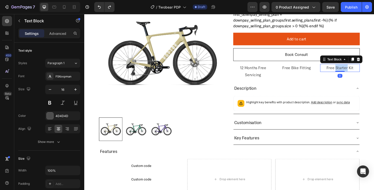
click at [345, 70] on p "Free Starter Kit" at bounding box center [349, 69] width 40 height 7
click at [337, 70] on p "Free Starter Kit" at bounding box center [349, 69] width 40 height 7
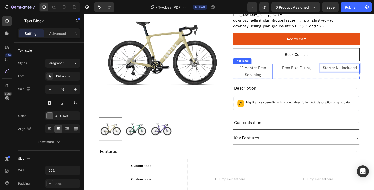
click at [264, 72] on p "12 Months Free Servicing" at bounding box center [259, 73] width 40 height 15
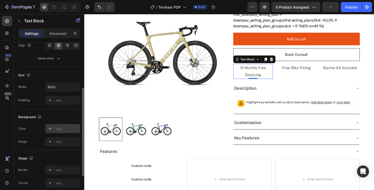
scroll to position [135, 0]
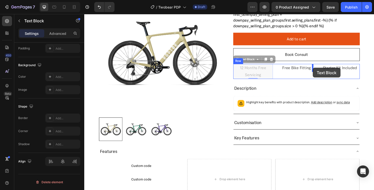
drag, startPoint x: 241, startPoint y: 61, endPoint x: 321, endPoint y: 70, distance: 81.0
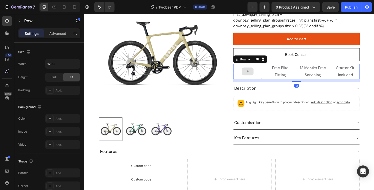
click at [240, 75] on div at bounding box center [254, 74] width 30 height 16
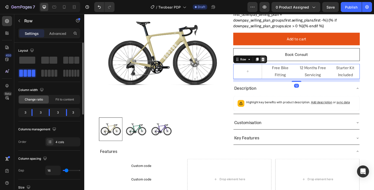
click at [268, 59] on icon at bounding box center [269, 61] width 4 height 4
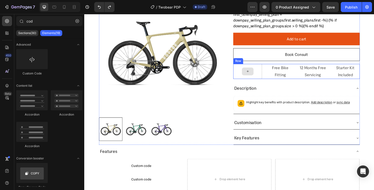
click at [259, 76] on div at bounding box center [254, 74] width 30 height 16
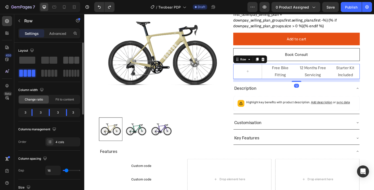
click at [73, 60] on span at bounding box center [71, 60] width 5 height 7
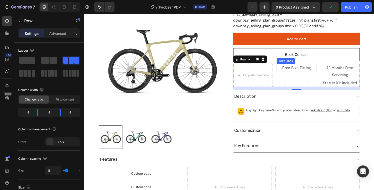
click at [303, 70] on p "Free Bike Fitting" at bounding box center [304, 69] width 40 height 7
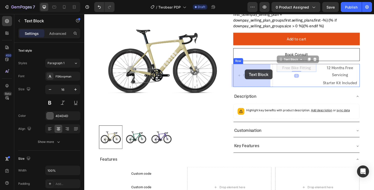
drag, startPoint x: 286, startPoint y: 62, endPoint x: 251, endPoint y: 71, distance: 36.4
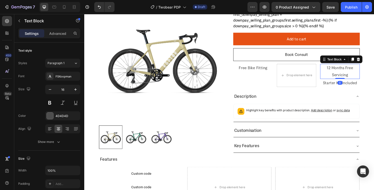
click at [343, 74] on p "12 Months Free Servicing" at bounding box center [349, 73] width 40 height 15
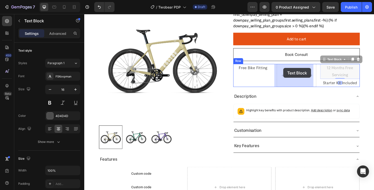
drag, startPoint x: 330, startPoint y: 62, endPoint x: 291, endPoint y: 70, distance: 40.6
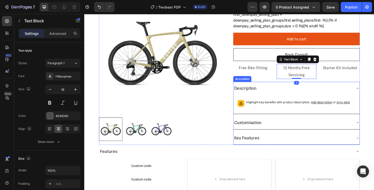
click at [337, 85] on div "Description" at bounding box center [304, 91] width 131 height 14
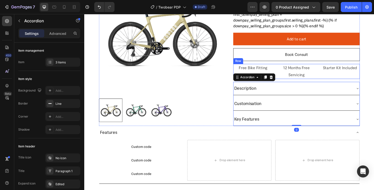
click at [329, 74] on div "Starter Kit Included" at bounding box center [349, 70] width 41 height 8
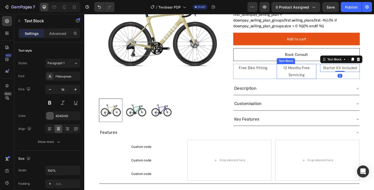
click at [320, 70] on p "12 Months Free Servicing" at bounding box center [304, 73] width 40 height 15
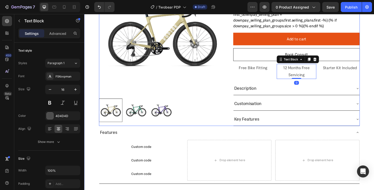
click at [231, 71] on div "Product Images GR1 GRX Di2 Product Title £6,900.00 Product Price Product Price …" at bounding box center [234, 23] width 270 height 214
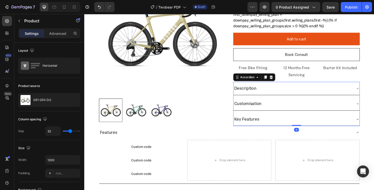
click at [243, 92] on p "Description" at bounding box center [251, 91] width 23 height 8
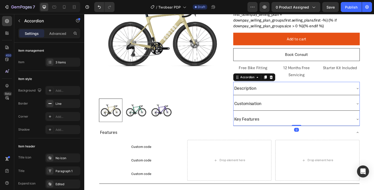
click at [300, 91] on div "Description" at bounding box center [300, 91] width 123 height 10
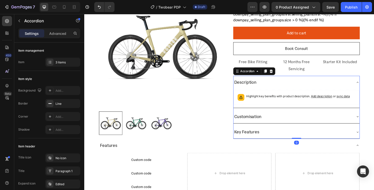
scroll to position [174, 0]
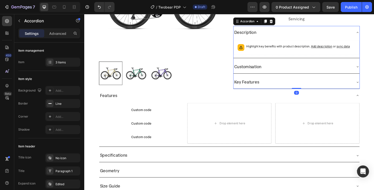
click at [290, 68] on div "Customisation" at bounding box center [300, 69] width 123 height 10
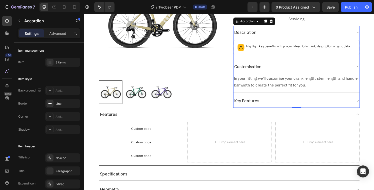
scroll to position [117, 0]
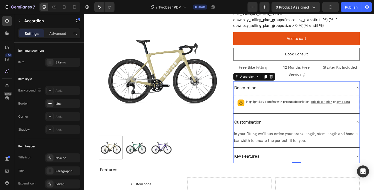
click at [281, 94] on div "Description" at bounding box center [300, 91] width 123 height 10
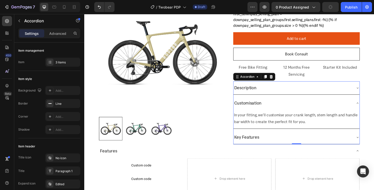
click at [281, 90] on div "Description" at bounding box center [300, 91] width 123 height 10
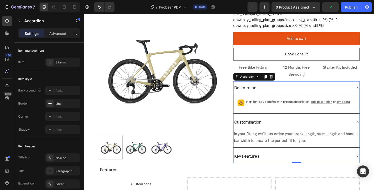
click at [304, 89] on div "Description" at bounding box center [300, 91] width 123 height 10
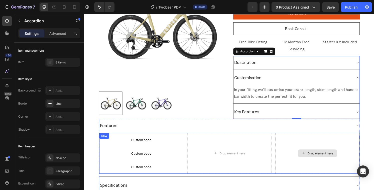
scroll to position [147, 0]
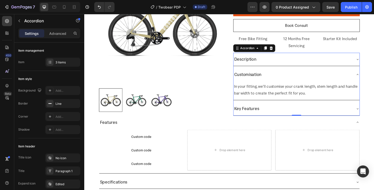
click at [283, 113] on div "Key Features" at bounding box center [300, 112] width 123 height 10
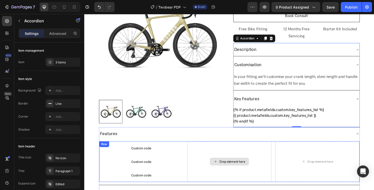
scroll to position [219, 0]
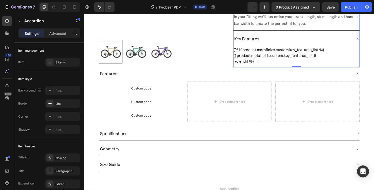
click at [294, 39] on div "Key Features" at bounding box center [300, 40] width 123 height 10
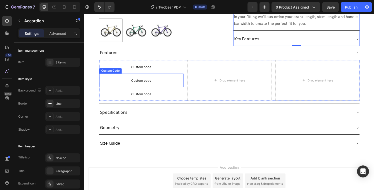
scroll to position [213, 0]
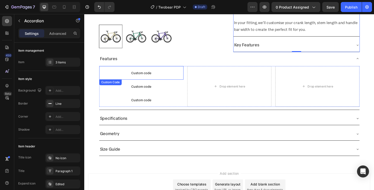
click at [146, 74] on span "Custom code" at bounding box center [143, 75] width 87 height 6
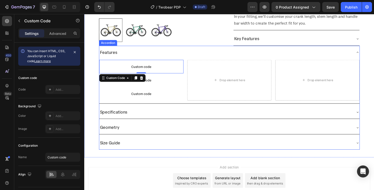
click at [162, 116] on div "Specifications" at bounding box center [231, 116] width 262 height 10
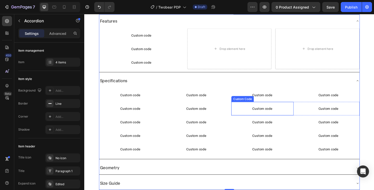
scroll to position [323, 0]
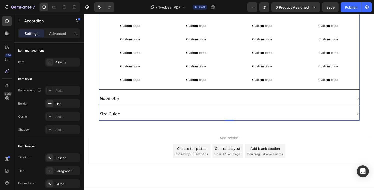
click at [158, 103] on div "Geometry" at bounding box center [231, 101] width 262 height 10
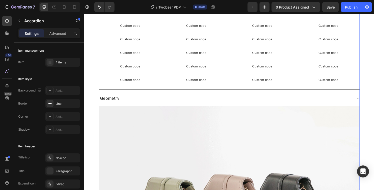
scroll to position [396, 0]
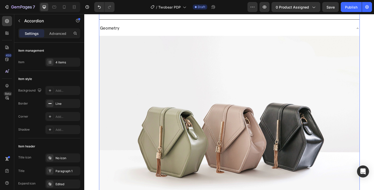
click at [138, 24] on div "Geometry" at bounding box center [231, 29] width 262 height 10
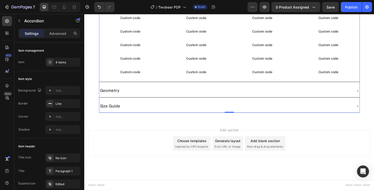
click at [160, 108] on div "Size Guide" at bounding box center [231, 109] width 262 height 10
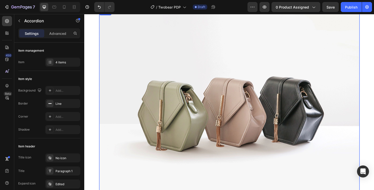
scroll to position [412, 0]
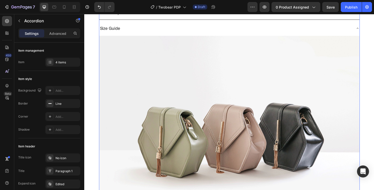
click at [162, 34] on div "Size Guide" at bounding box center [235, 29] width 270 height 14
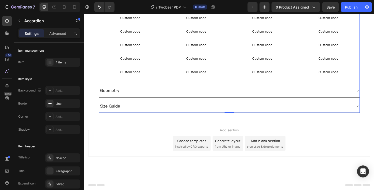
scroll to position [331, 0]
click at [6, 62] on div "450" at bounding box center [7, 59] width 10 height 10
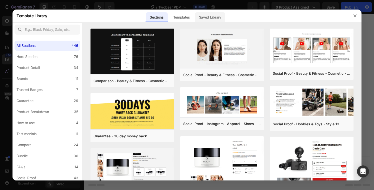
click at [205, 15] on div "Saved Library" at bounding box center [210, 17] width 30 height 10
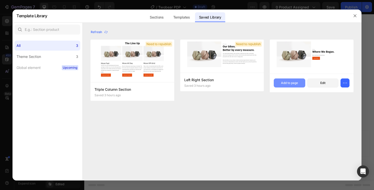
click at [288, 83] on div "Add to page" at bounding box center [289, 83] width 17 height 5
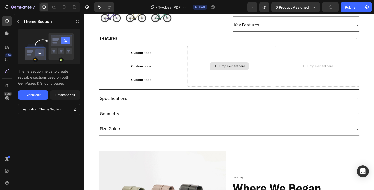
scroll to position [253, 0]
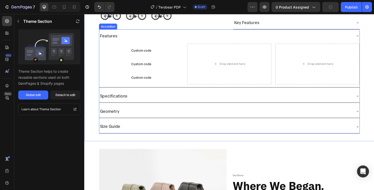
click at [216, 98] on div "Specifications" at bounding box center [231, 99] width 262 height 10
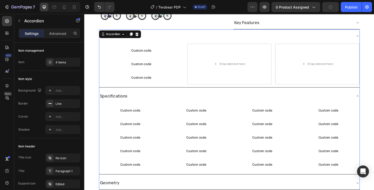
click at [220, 99] on div "Specifications" at bounding box center [231, 99] width 262 height 10
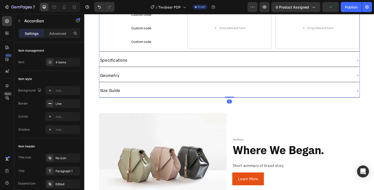
scroll to position [292, 0]
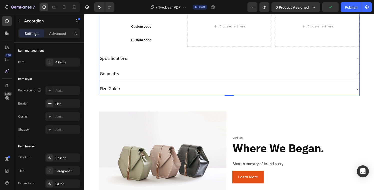
click at [220, 74] on div "Geometry" at bounding box center [231, 76] width 262 height 10
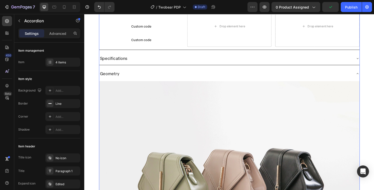
click at [224, 73] on div "Geometry" at bounding box center [231, 76] width 262 height 10
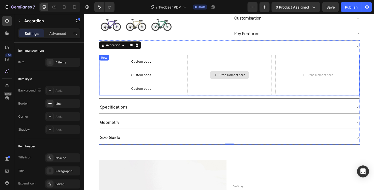
scroll to position [154, 0]
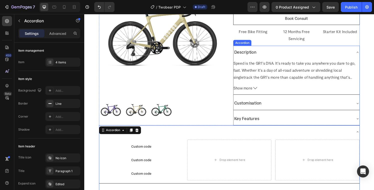
click at [271, 120] on div "Key Features" at bounding box center [300, 122] width 123 height 10
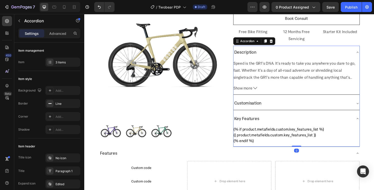
click at [273, 119] on div "Key Features" at bounding box center [300, 122] width 123 height 10
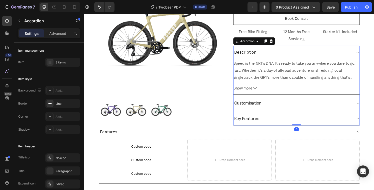
click at [273, 119] on div "Key Features" at bounding box center [300, 122] width 123 height 10
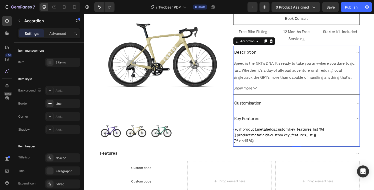
click at [273, 119] on div "Key Features" at bounding box center [300, 122] width 123 height 10
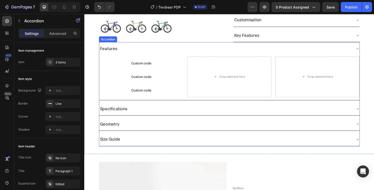
scroll to position [243, 0]
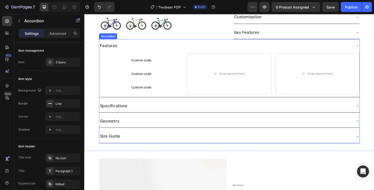
click at [181, 96] on div "Custom code Custom Code Custom code Custom Code Custom code Custom Code Drop el…" at bounding box center [235, 77] width 270 height 46
click at [181, 109] on div "Specifications" at bounding box center [231, 109] width 262 height 10
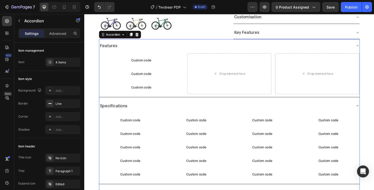
click at [179, 101] on div "Features Custom code Custom Code Custom code Custom Code Custom code Custom Cod…" at bounding box center [234, 131] width 270 height 182
click at [179, 106] on div "Specifications" at bounding box center [231, 109] width 262 height 10
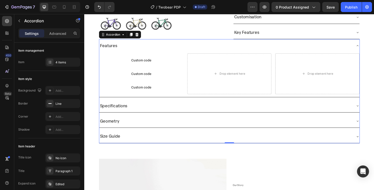
click at [173, 126] on div "Geometry" at bounding box center [231, 125] width 262 height 10
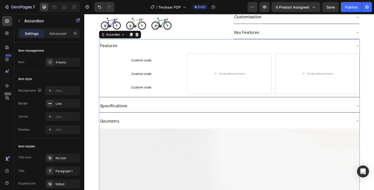
click at [173, 126] on div "Geometry" at bounding box center [231, 125] width 262 height 10
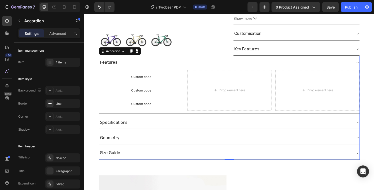
scroll to position [228, 0]
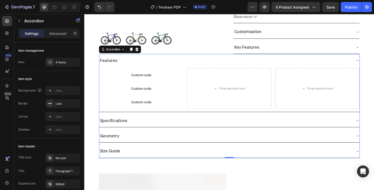
click at [173, 124] on div "Specifications" at bounding box center [231, 124] width 262 height 10
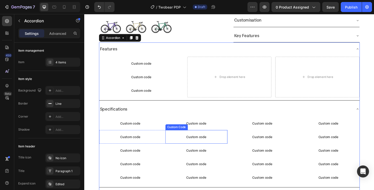
scroll to position [241, 0]
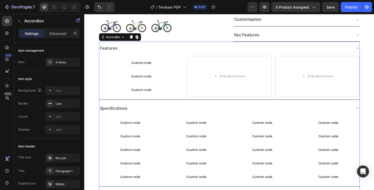
click at [181, 107] on div "Specifications" at bounding box center [231, 112] width 262 height 10
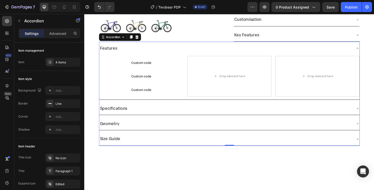
click at [189, 127] on div "Geometry" at bounding box center [231, 127] width 262 height 10
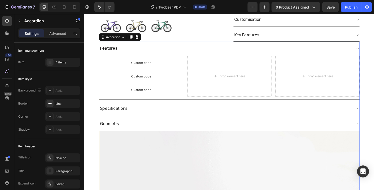
click at [189, 127] on div "Geometry" at bounding box center [231, 127] width 262 height 10
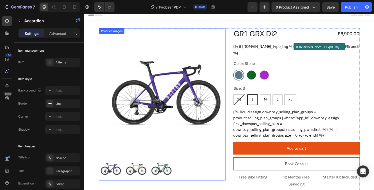
scroll to position [0, 0]
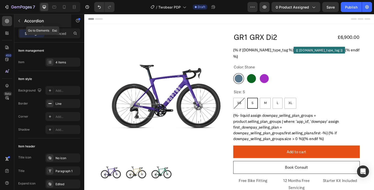
click at [24, 20] on div "Accordion" at bounding box center [42, 20] width 57 height 13
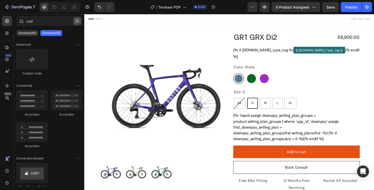
click at [78, 21] on icon "button" at bounding box center [78, 21] width 4 height 4
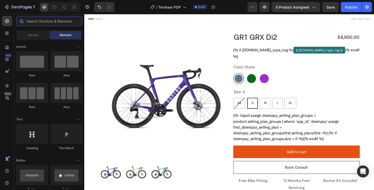
click at [54, 21] on input "text" at bounding box center [49, 21] width 66 height 10
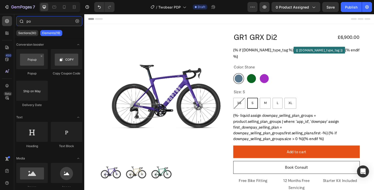
type input "pop"
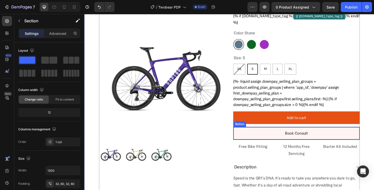
scroll to position [40, 0]
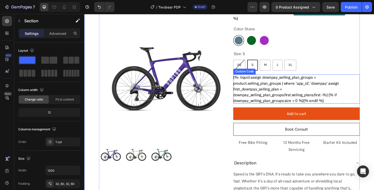
click at [262, 95] on div "{%- liquid assign downpay_selling_plan_groups = product.selling_plan_groups | w…" at bounding box center [304, 91] width 131 height 30
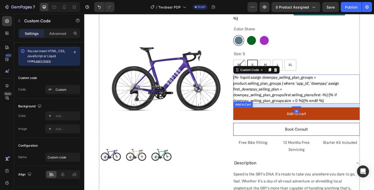
scroll to position [0, 0]
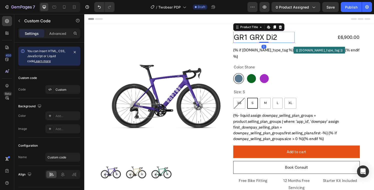
click at [268, 38] on h2 "GR1 GRX Di2" at bounding box center [271, 38] width 64 height 12
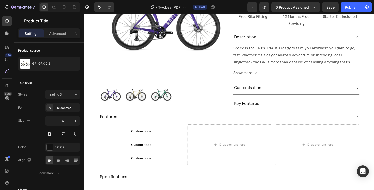
scroll to position [220, 0]
